Goal: Find contact information: Find phone

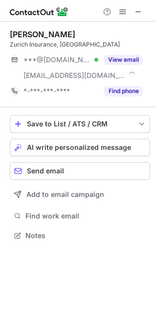
scroll to position [228, 156]
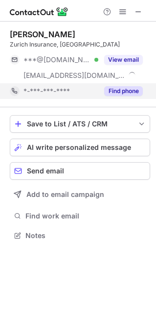
click at [133, 92] on button "Find phone" at bounding box center [123, 91] width 39 height 10
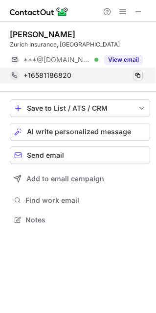
scroll to position [213, 156]
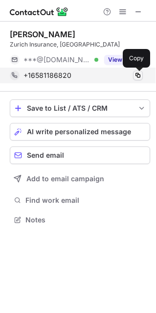
click at [138, 73] on span at bounding box center [138, 76] width 8 height 8
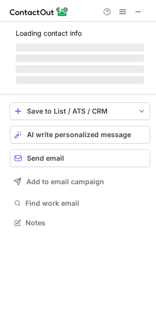
scroll to position [228, 156]
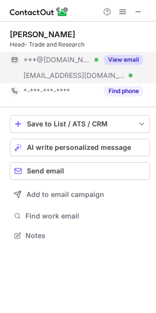
click at [120, 59] on button "View email" at bounding box center [123, 60] width 39 height 10
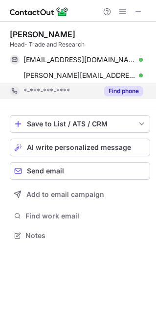
click at [125, 89] on button "Find phone" at bounding box center [123, 91] width 39 height 10
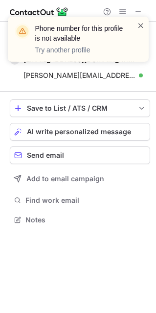
scroll to position [213, 156]
click at [141, 24] on span at bounding box center [141, 26] width 8 height 10
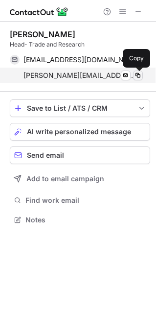
click at [139, 73] on span at bounding box center [138, 76] width 8 height 8
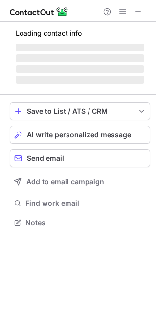
scroll to position [221, 156]
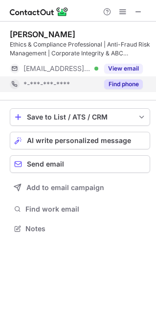
click at [122, 83] on button "Find phone" at bounding box center [123, 84] width 39 height 10
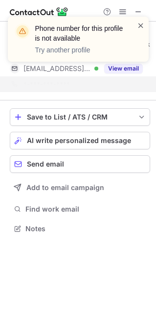
click at [141, 21] on span at bounding box center [141, 26] width 8 height 10
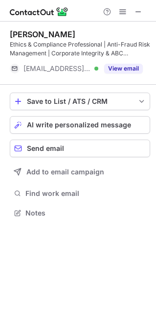
scroll to position [206, 156]
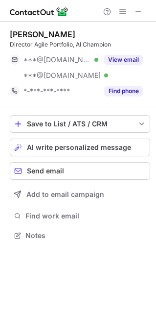
scroll to position [228, 156]
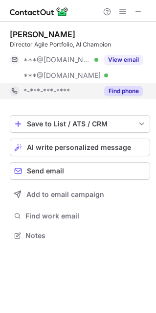
click at [120, 91] on button "Find phone" at bounding box center [123, 91] width 39 height 10
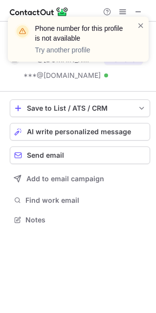
scroll to position [213, 156]
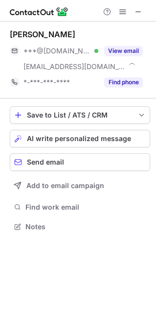
scroll to position [219, 156]
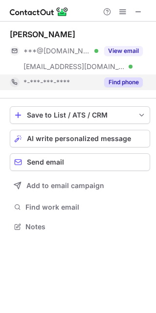
click at [129, 83] on button "Find phone" at bounding box center [123, 82] width 39 height 10
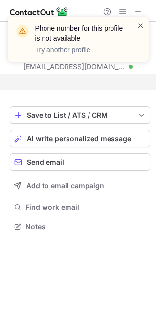
click at [140, 25] on span at bounding box center [141, 26] width 8 height 10
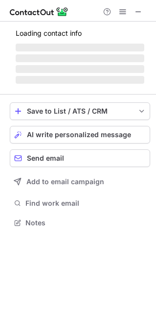
scroll to position [237, 156]
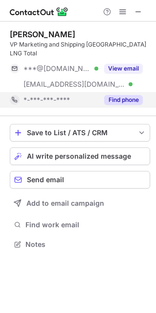
click at [119, 100] on button "Find phone" at bounding box center [123, 100] width 39 height 10
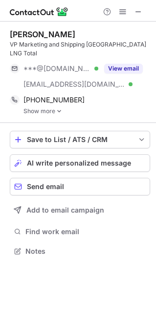
click at [55, 110] on link "Show more" at bounding box center [87, 111] width 127 height 7
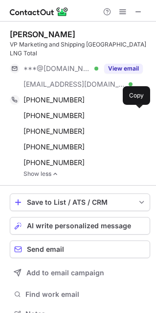
scroll to position [307, 149]
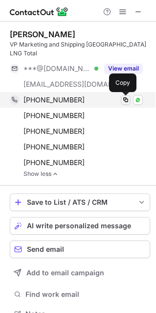
click at [126, 99] on span at bounding box center [126, 100] width 8 height 8
